Goal: Task Accomplishment & Management: Use online tool/utility

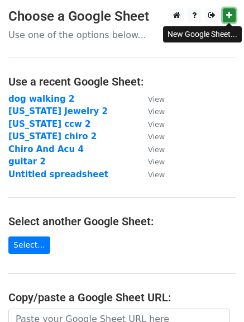
click at [227, 17] on icon at bounding box center [229, 15] width 6 height 8
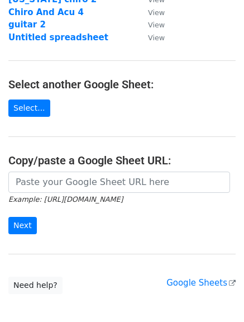
scroll to position [138, 0]
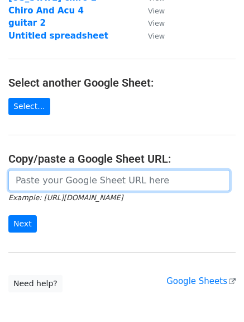
click at [156, 182] on input "url" at bounding box center [119, 180] width 222 height 21
paste input "https://docs.google.com/spreadsheets/d/1ICGXQQXkayITT6_BXy6h0OvpiUL2fTU99ei8U1t…"
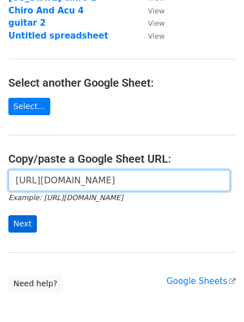
type input "https://docs.google.com/spreadsheets/d/1ICGXQQXkayITT6_BXy6h0OvpiUL2fTU99ei8U1t…"
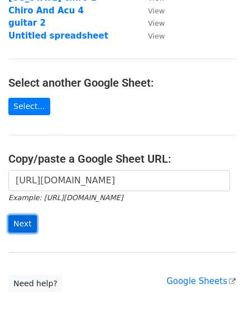
click at [26, 222] on input "Next" at bounding box center [22, 223] width 28 height 17
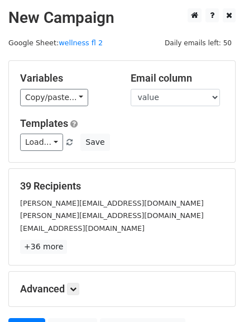
scroll to position [112, 0]
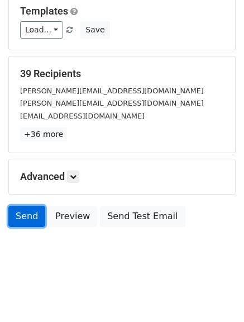
click at [26, 209] on link "Send" at bounding box center [26, 215] width 37 height 21
